Goal: Task Accomplishment & Management: Use online tool/utility

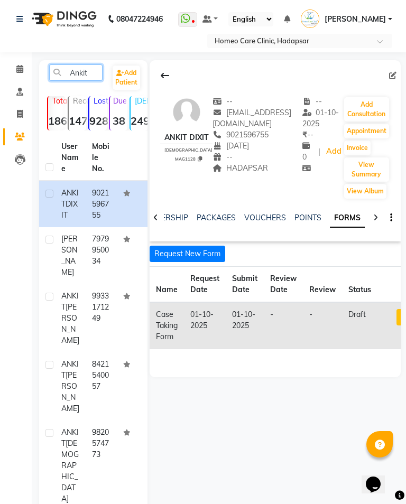
click at [90, 75] on input "Ankit" at bounding box center [75, 72] width 53 height 16
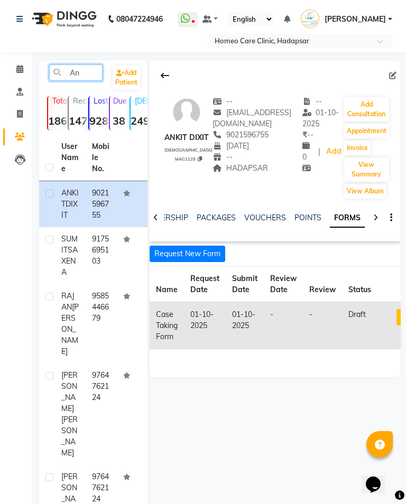
type input "A"
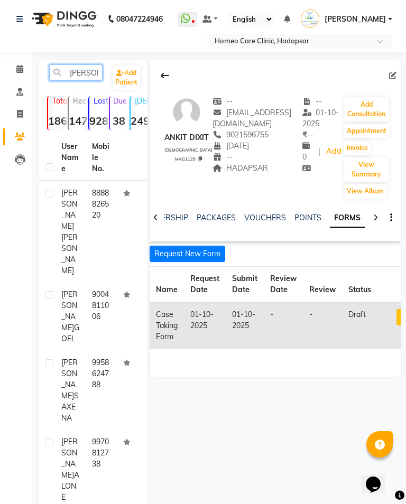
type input "[PERSON_NAME]"
click at [99, 224] on td "8888826520" at bounding box center [101, 231] width 31 height 101
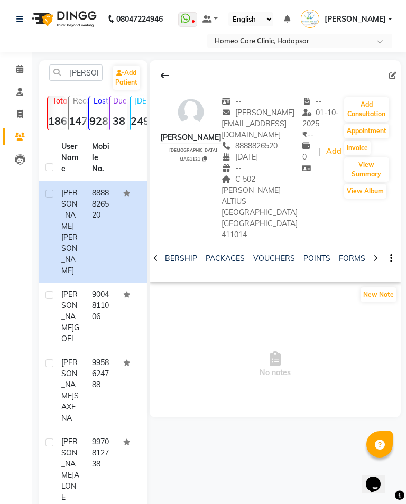
scroll to position [0, 224]
click at [344, 253] on link "FORMS" at bounding box center [352, 258] width 26 height 10
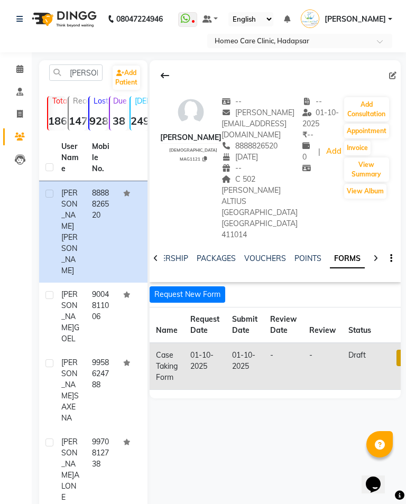
click at [399, 350] on link at bounding box center [403, 358] width 14 height 16
